Goal: Find specific page/section: Find specific page/section

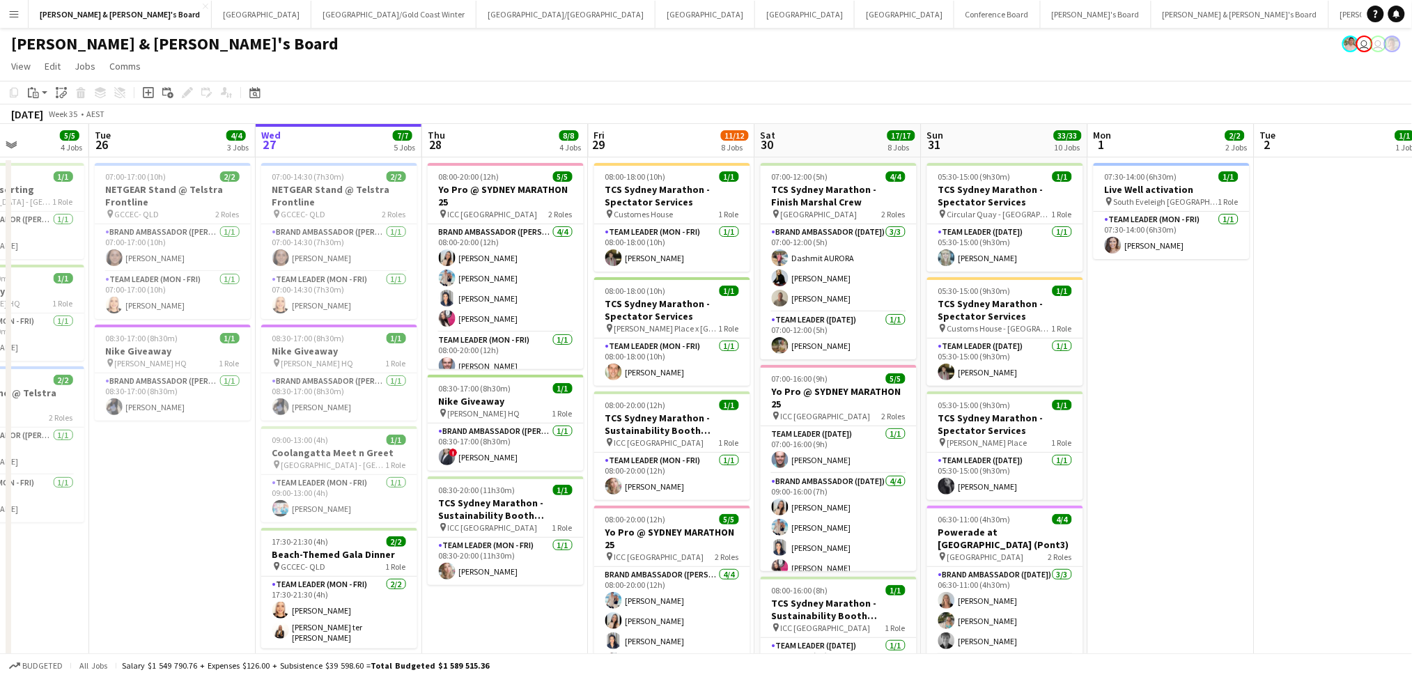
scroll to position [93, 0]
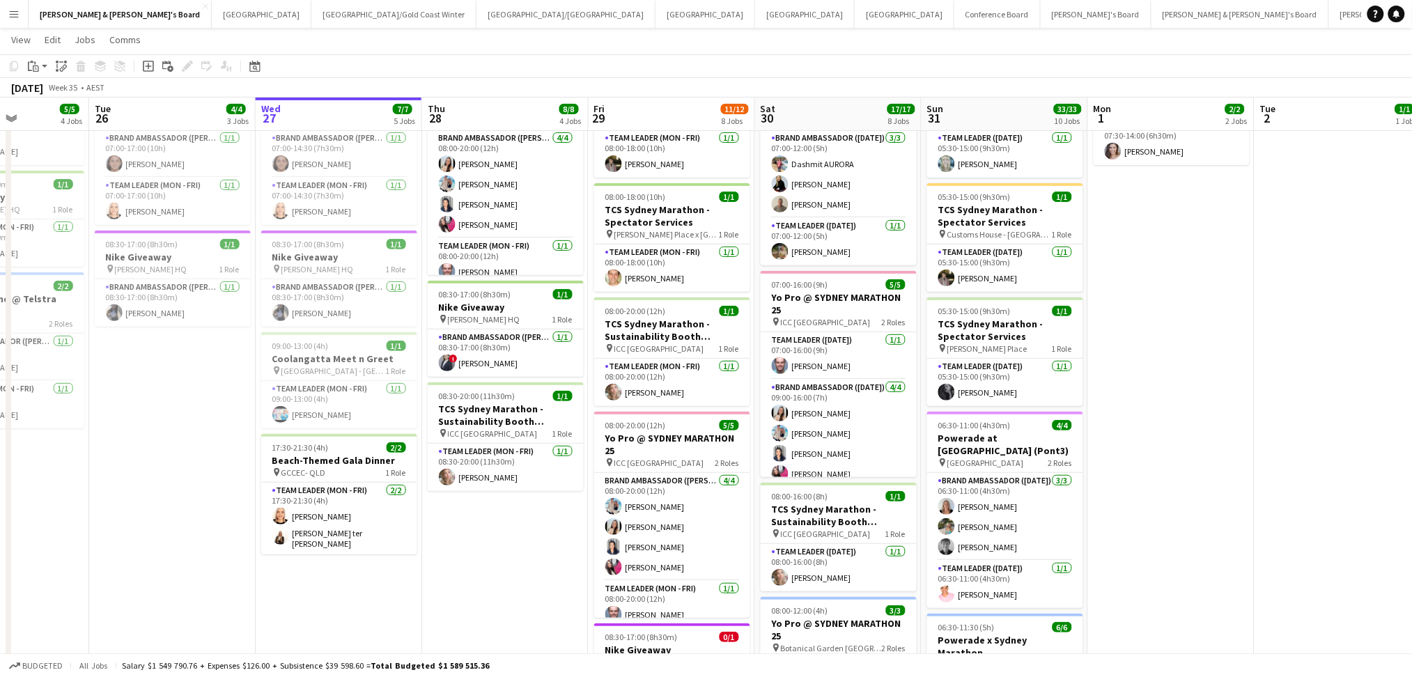
drag, startPoint x: 1355, startPoint y: 390, endPoint x: 566, endPoint y: 369, distance: 789.8
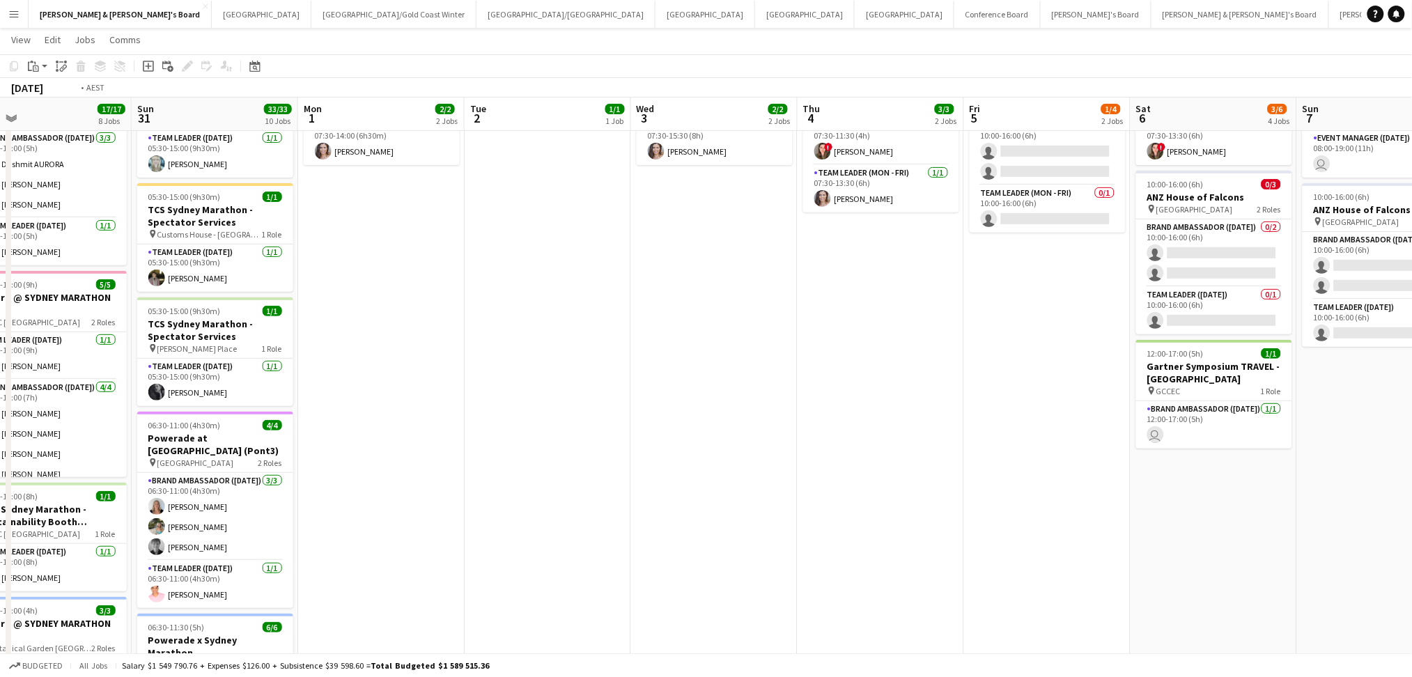
drag, startPoint x: 454, startPoint y: 441, endPoint x: 698, endPoint y: 467, distance: 245.9
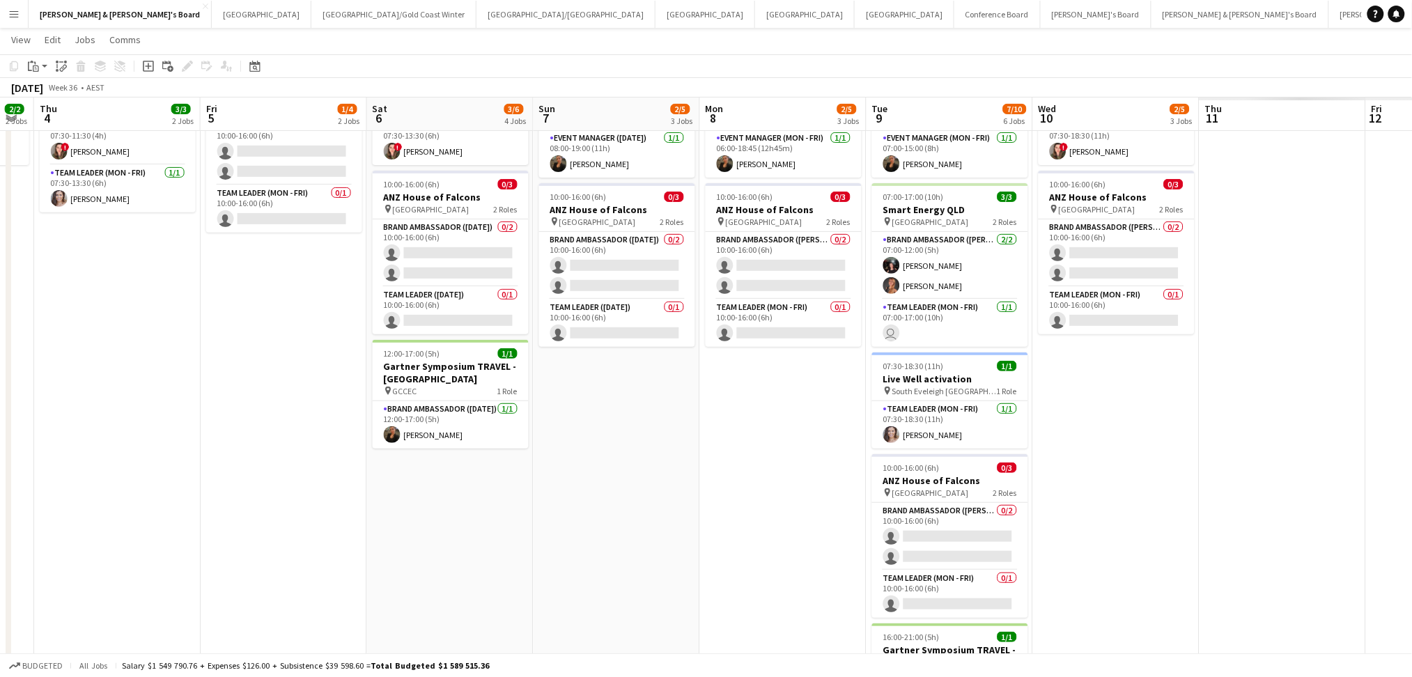
drag, startPoint x: 698, startPoint y: 467, endPoint x: 564, endPoint y: 463, distance: 133.8
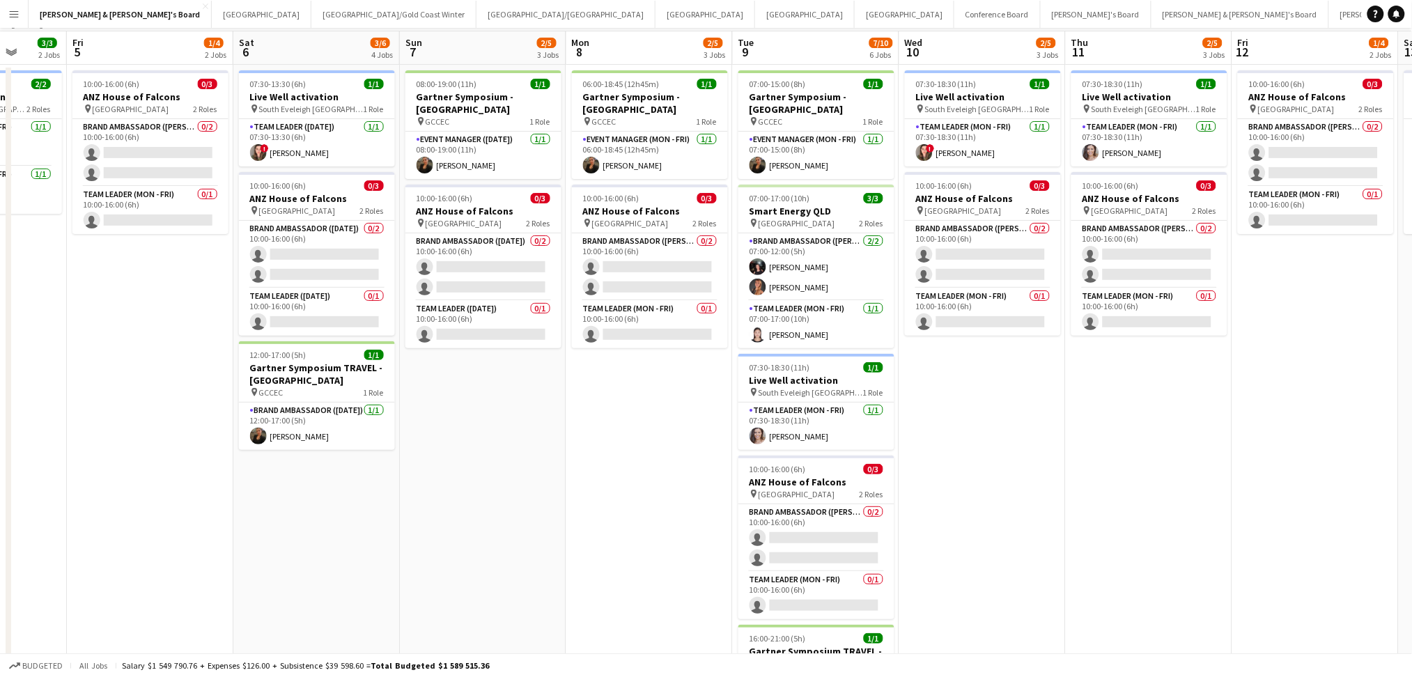
scroll to position [0, 0]
